Goal: Navigation & Orientation: Find specific page/section

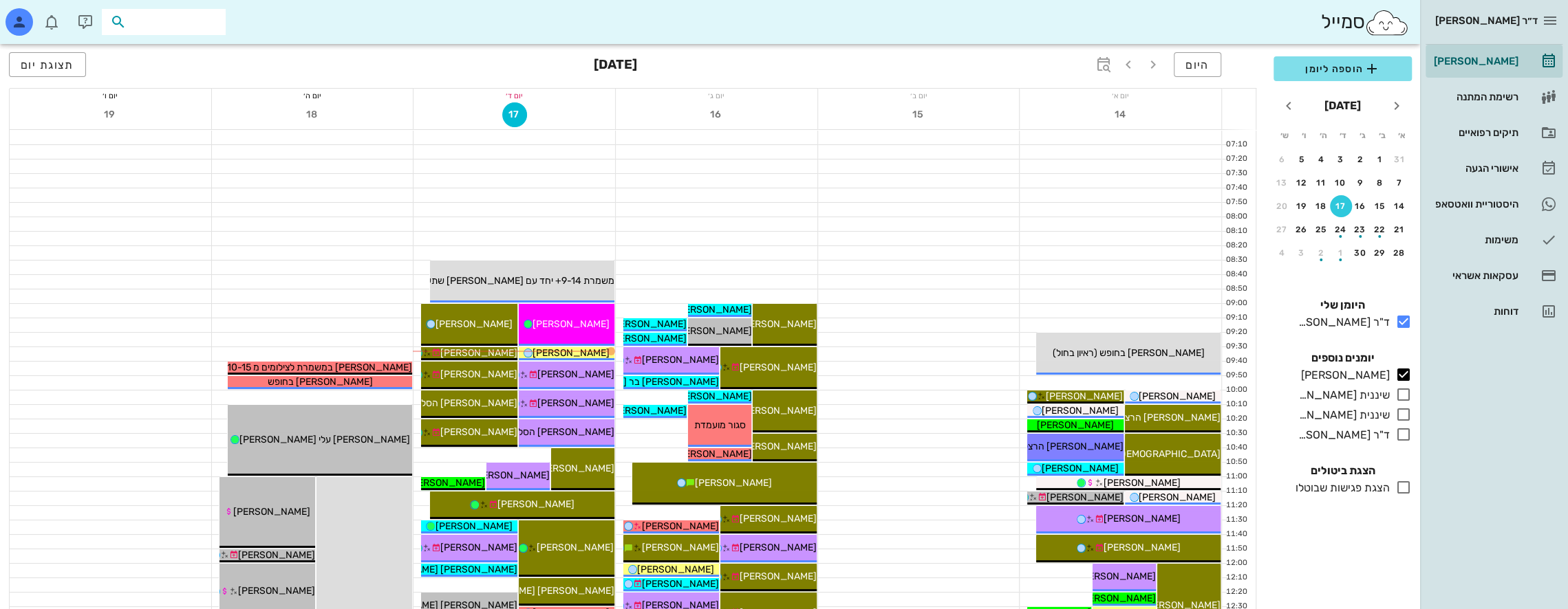
click at [204, 25] on input "text" at bounding box center [173, 22] width 88 height 18
type input "[PERSON_NAME]"
click at [210, 57] on div "[PERSON_NAME] 037157682" at bounding box center [138, 53] width 151 height 11
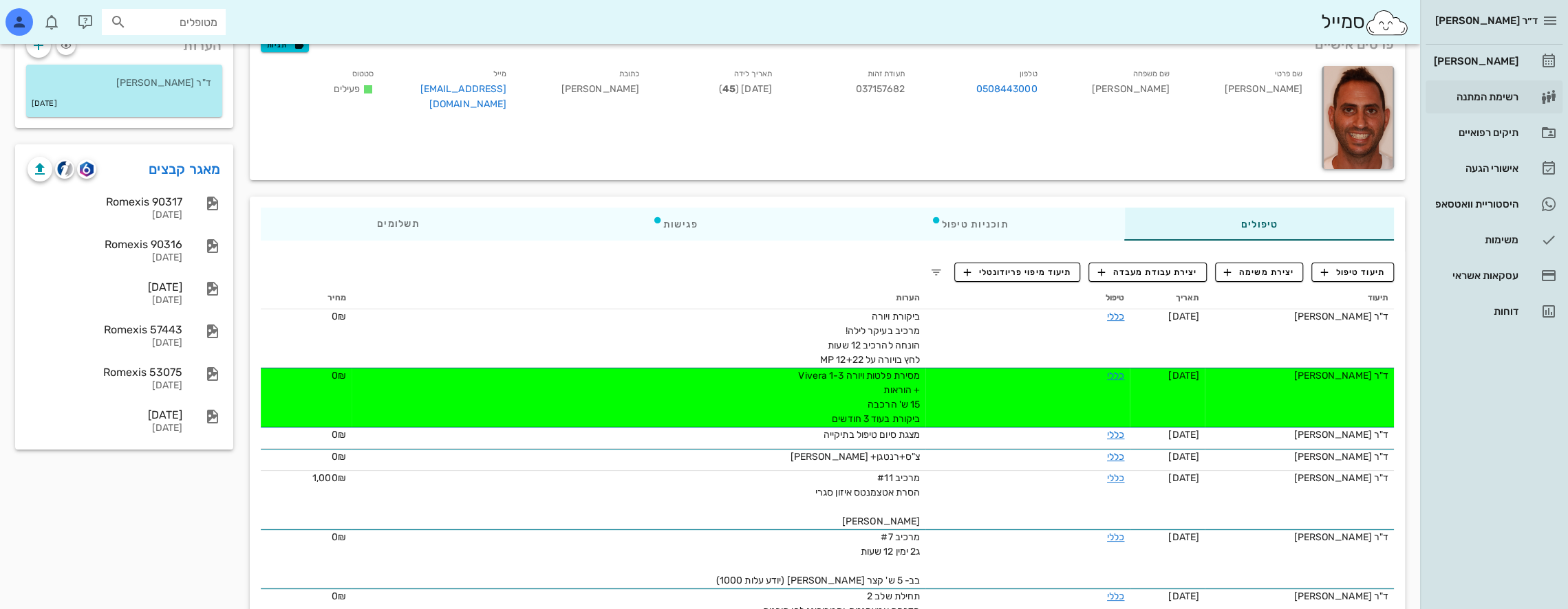
scroll to position [137, 0]
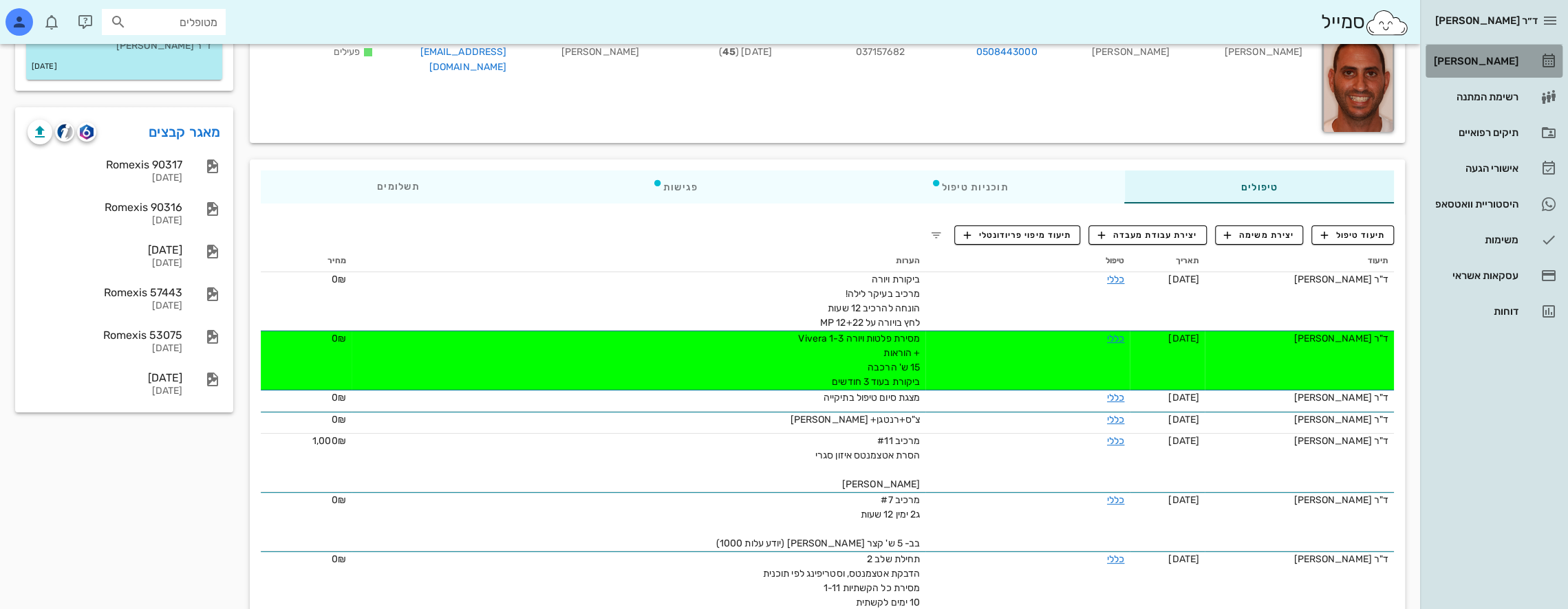
click at [1498, 61] on div "[PERSON_NAME]" at bounding box center [1475, 61] width 87 height 11
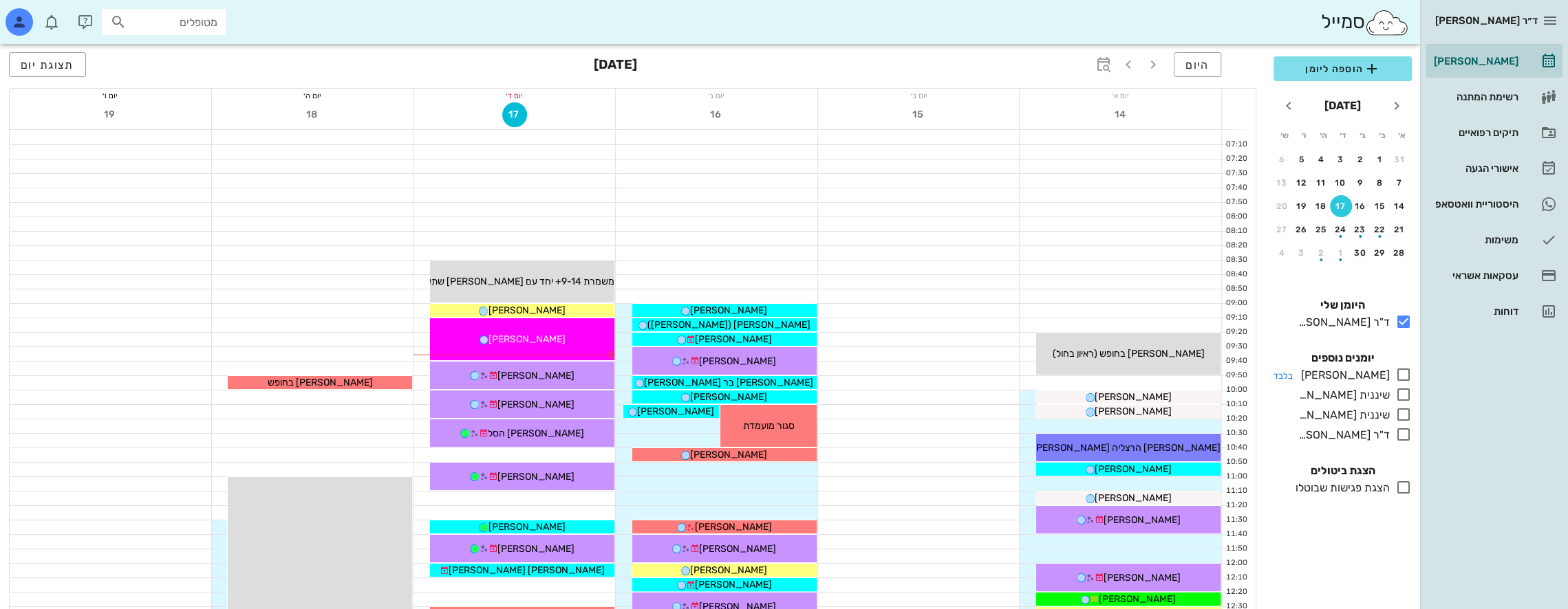
click at [1406, 370] on icon at bounding box center [1404, 374] width 16 height 16
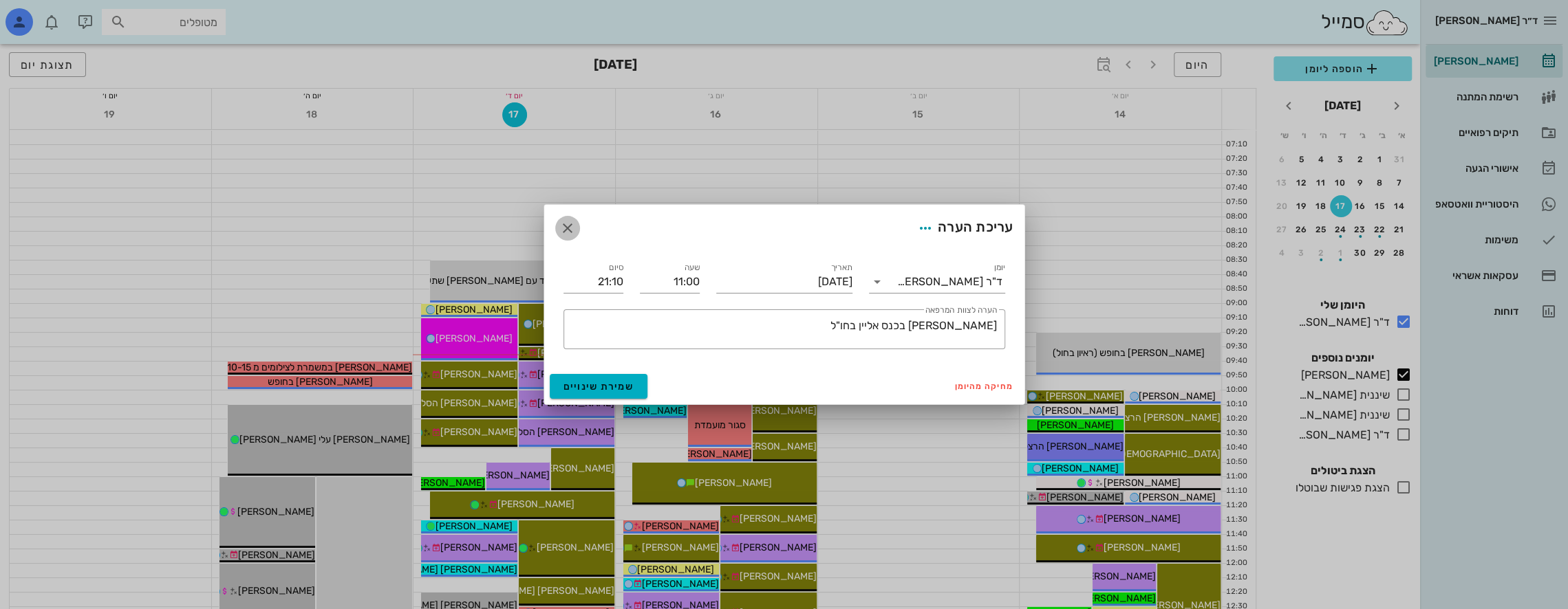
click at [560, 230] on icon "button" at bounding box center [567, 228] width 16 height 16
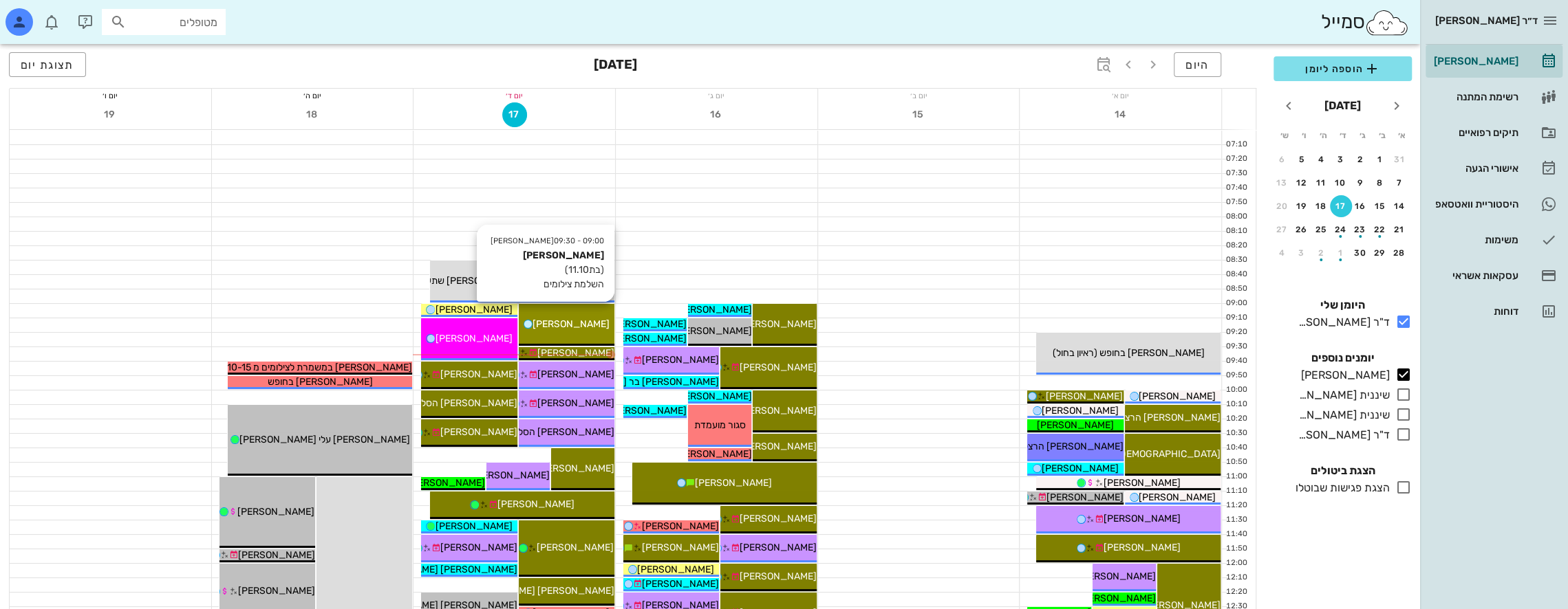
click at [571, 324] on span "[PERSON_NAME]" at bounding box center [570, 324] width 77 height 11
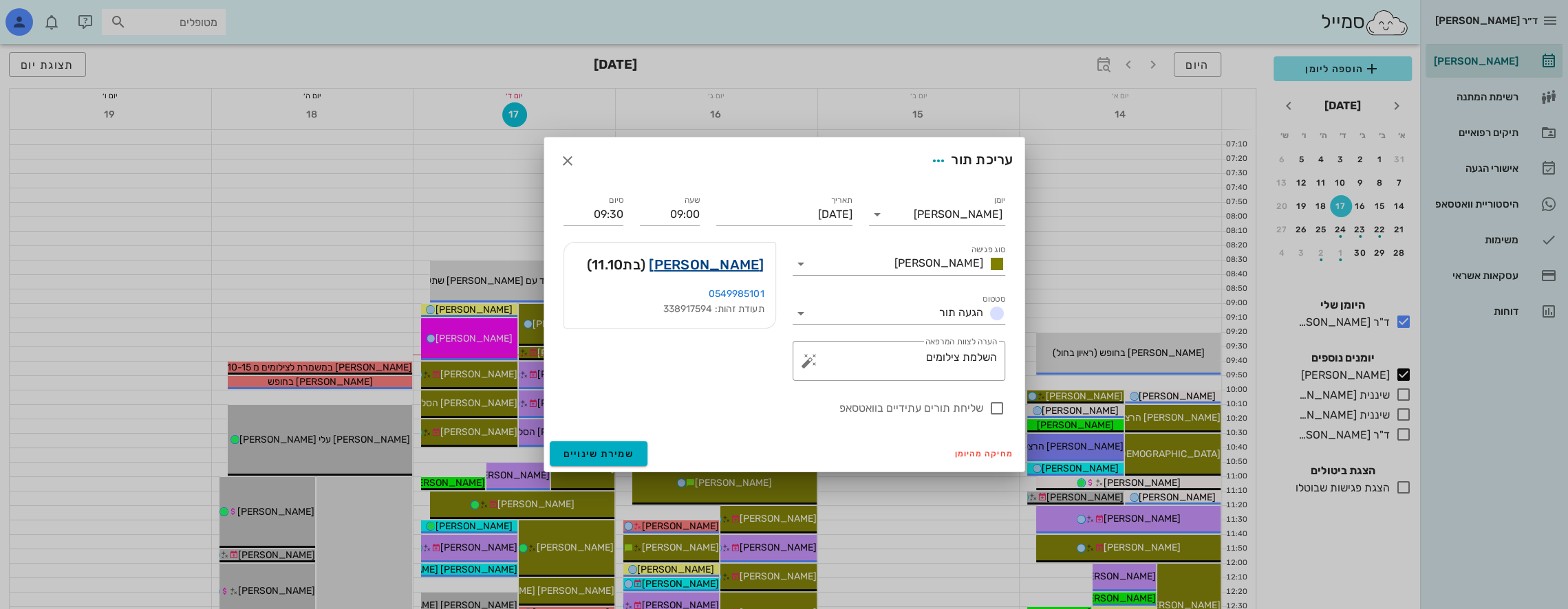
click at [740, 263] on link "[PERSON_NAME]" at bounding box center [706, 264] width 115 height 22
